Goal: Information Seeking & Learning: Learn about a topic

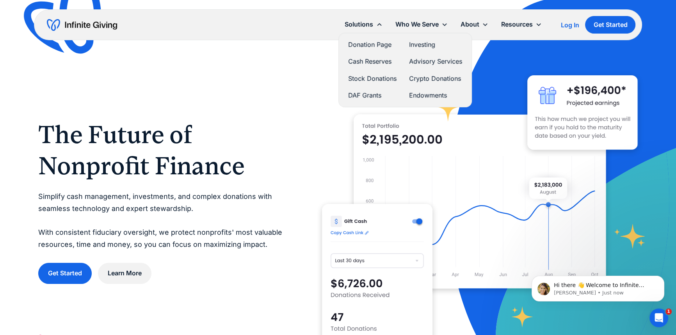
click at [384, 78] on link "Stock Donations" at bounding box center [372, 78] width 48 height 11
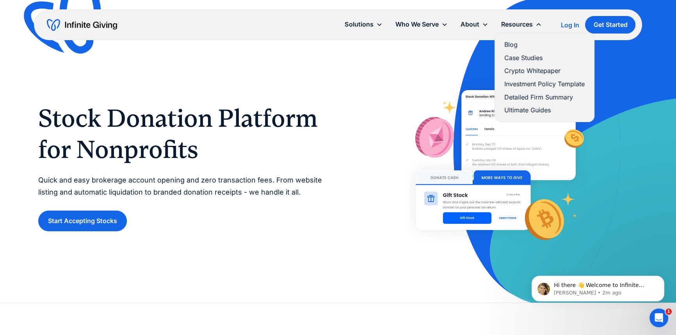
click at [535, 108] on link "Ultimate Guides" at bounding box center [545, 110] width 80 height 11
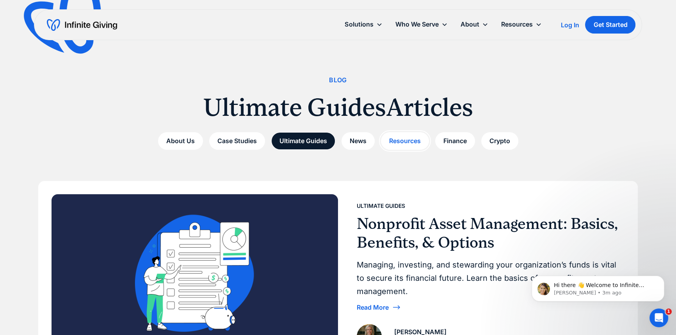
click at [410, 146] on link "Resources" at bounding box center [405, 141] width 48 height 18
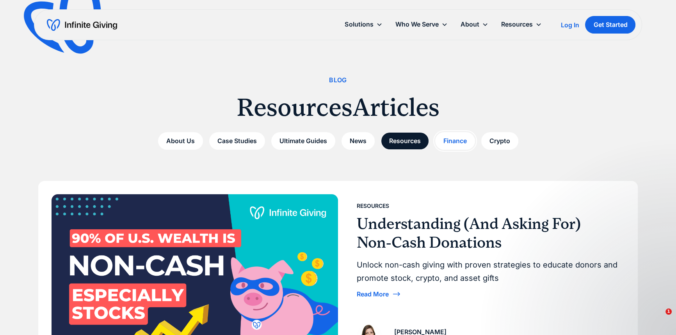
click at [450, 140] on link "Finance" at bounding box center [455, 141] width 40 height 18
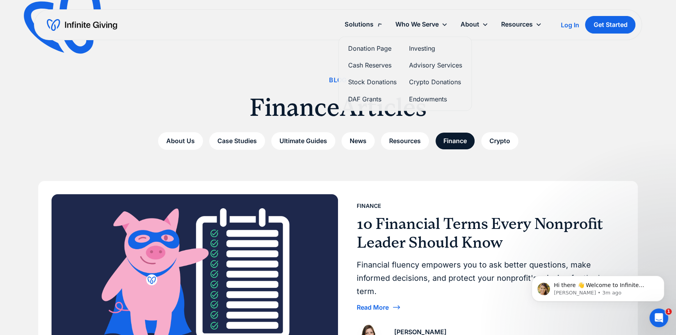
click at [367, 20] on div "Solutions" at bounding box center [359, 24] width 29 height 11
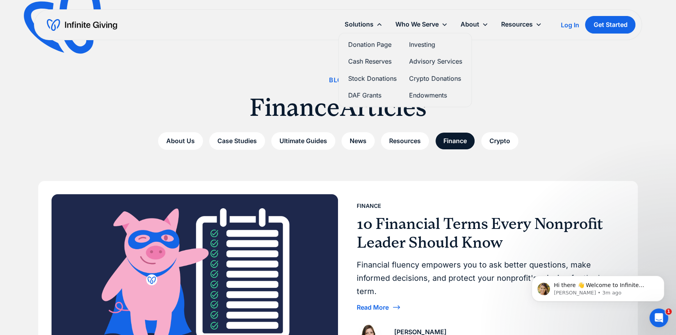
click at [373, 76] on link "Stock Donations" at bounding box center [372, 78] width 48 height 11
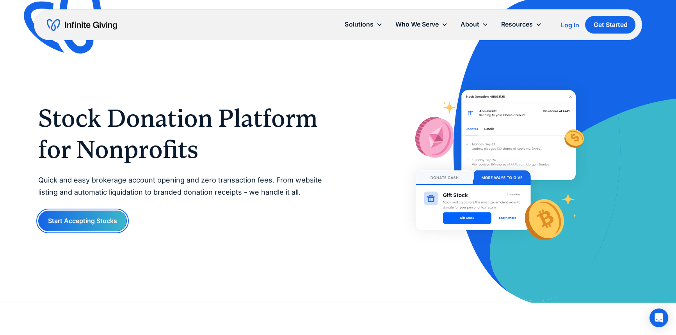
click at [103, 225] on link "Start Accepting Stocks" at bounding box center [82, 221] width 89 height 21
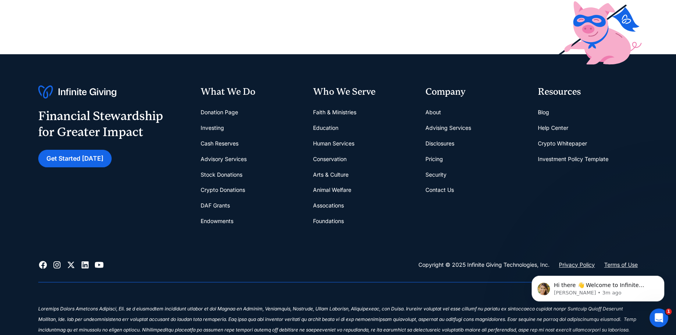
scroll to position [248, 0]
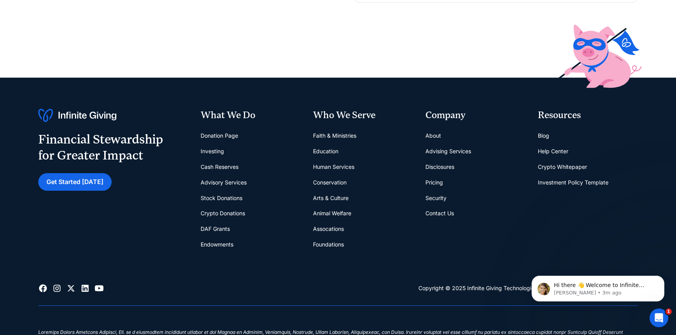
click at [437, 184] on link "Pricing" at bounding box center [435, 183] width 18 height 16
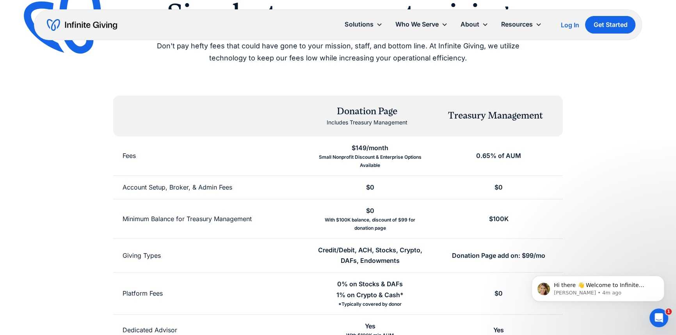
scroll to position [106, 0]
